Goal: Find specific page/section: Find specific page/section

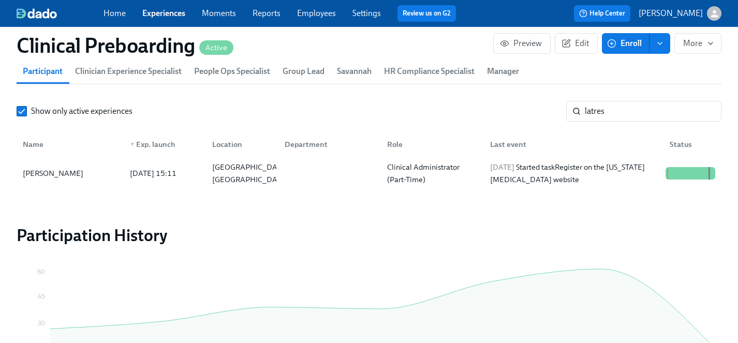
scroll to position [0, 13342]
click at [368, 13] on link "Settings" at bounding box center [366, 13] width 28 height 10
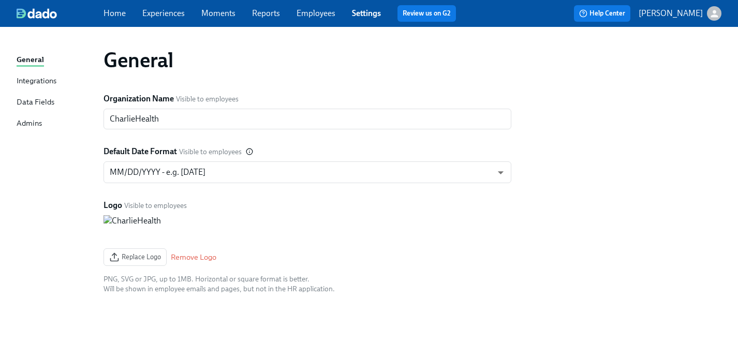
click at [313, 10] on link "Employees" at bounding box center [315, 13] width 39 height 10
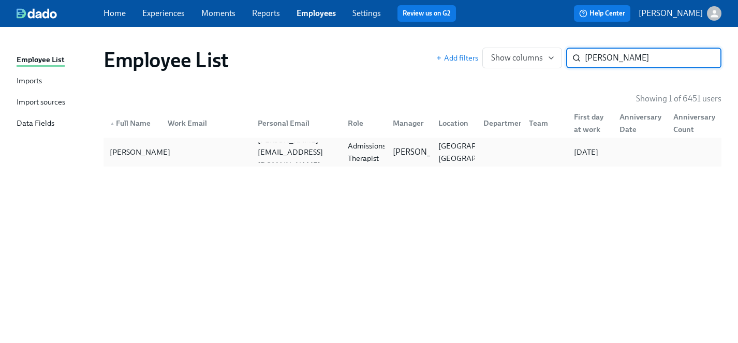
type input "[PERSON_NAME]"
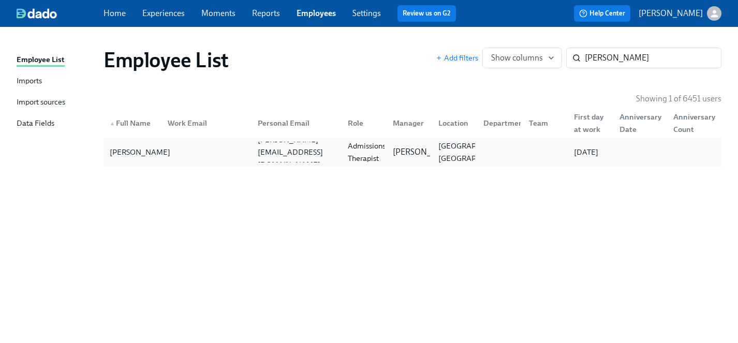
click at [135, 153] on div "[PERSON_NAME]" at bounding box center [140, 152] width 69 height 12
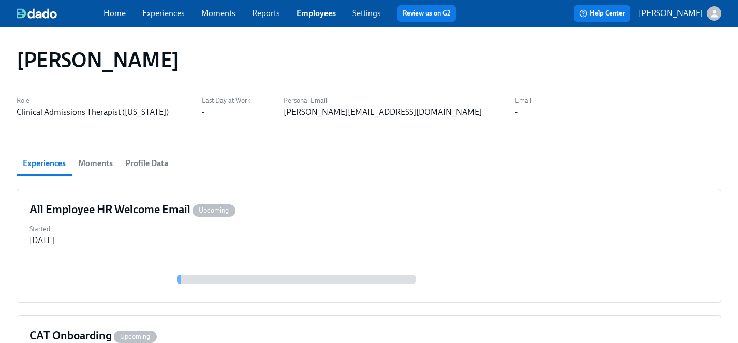
click at [154, 13] on link "Experiences" at bounding box center [163, 13] width 42 height 10
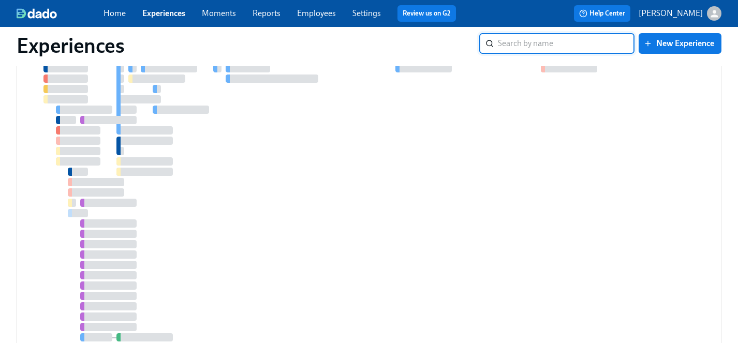
scroll to position [1825, 0]
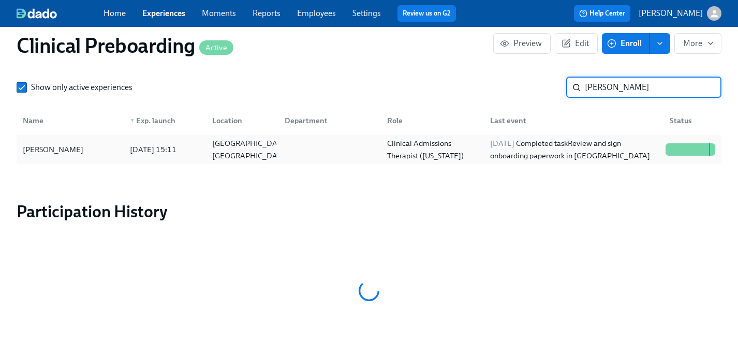
scroll to position [0, 12580]
type input "[PERSON_NAME]"
click at [50, 152] on div "[PERSON_NAME]" at bounding box center [53, 149] width 69 height 12
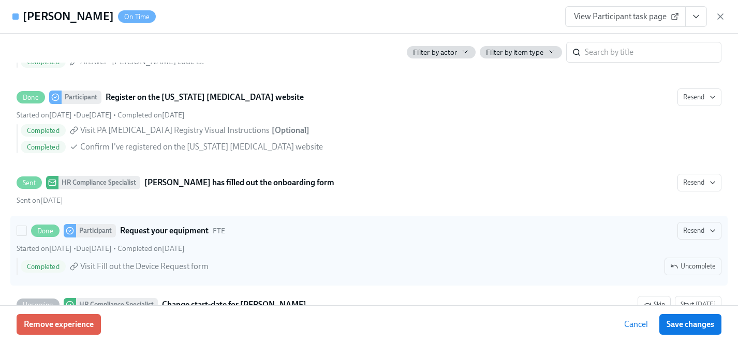
scroll to position [2023, 0]
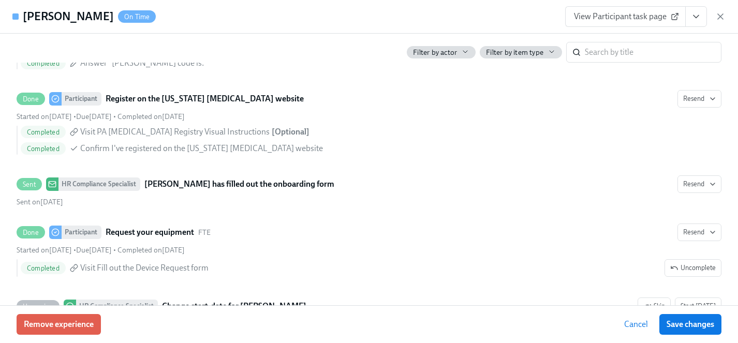
click at [629, 18] on span "View Participant task page" at bounding box center [625, 16] width 103 height 10
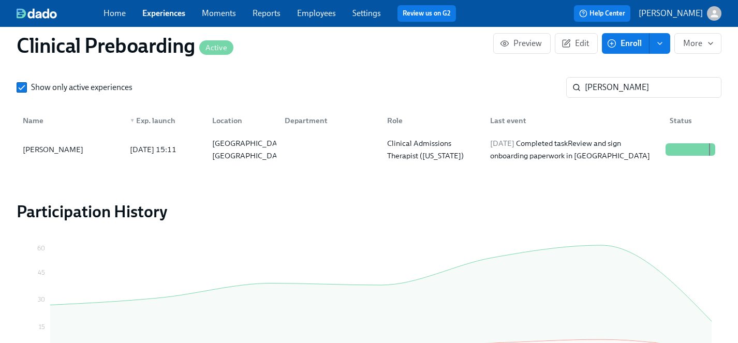
scroll to position [1157, 0]
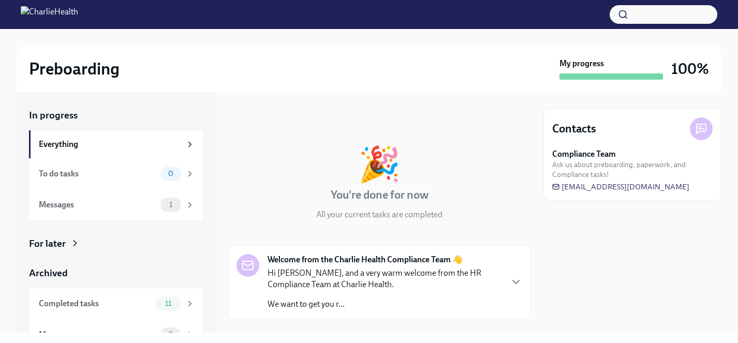
scroll to position [19, 0]
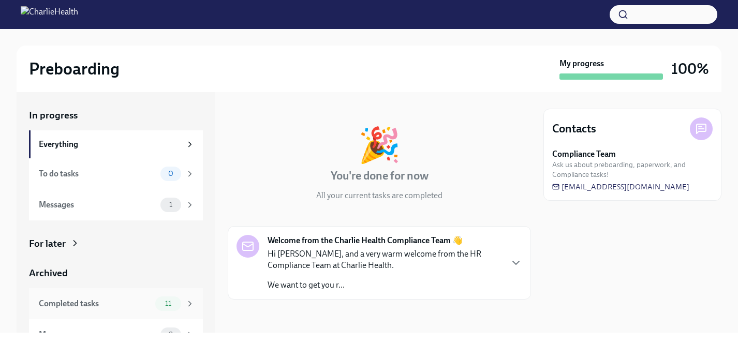
click at [67, 304] on div "Completed tasks" at bounding box center [95, 303] width 112 height 11
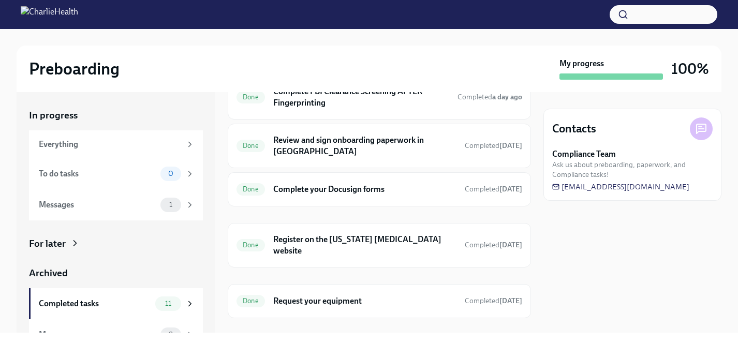
scroll to position [293, 0]
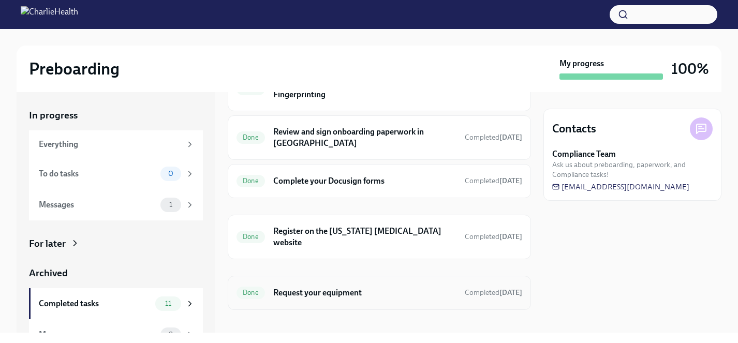
click at [320, 287] on h6 "Request your equipment" at bounding box center [364, 292] width 183 height 11
